Goal: Navigation & Orientation: Find specific page/section

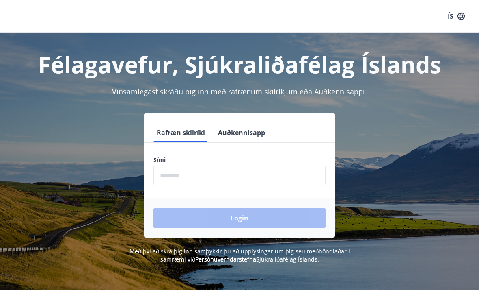
click at [184, 175] on input "phone" at bounding box center [240, 175] width 172 height 20
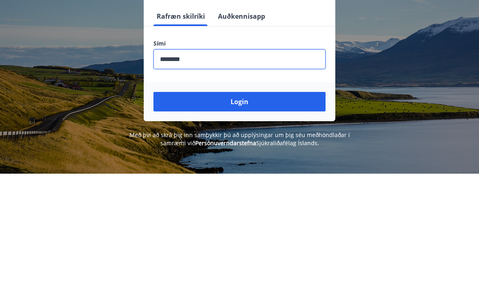
type input "********"
click at [240, 208] on button "Login" at bounding box center [240, 217] width 172 height 19
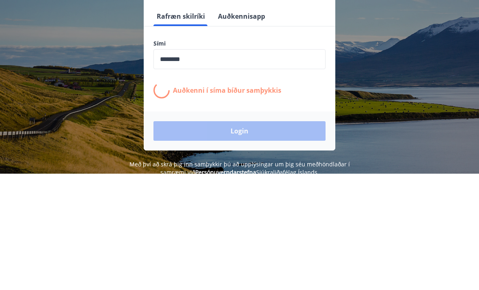
scroll to position [116, 0]
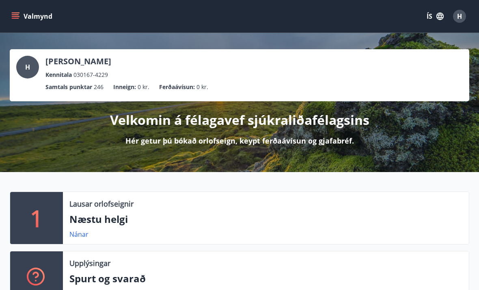
click at [15, 16] on icon "menu" at bounding box center [15, 16] width 8 height 8
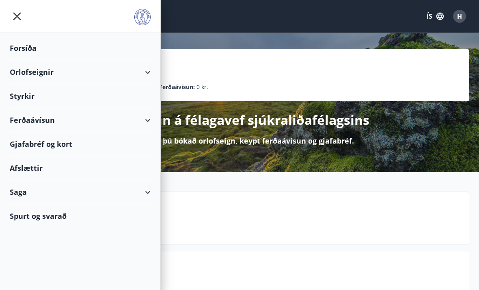
click at [29, 170] on div "Afslættir" at bounding box center [80, 168] width 141 height 24
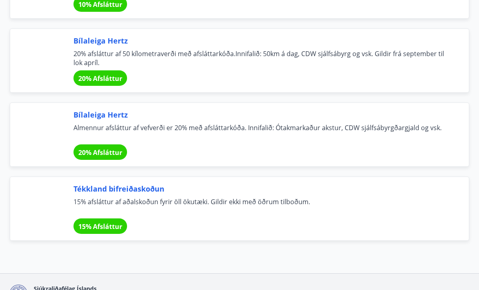
scroll to position [5917, 0]
